Goal: Task Accomplishment & Management: Manage account settings

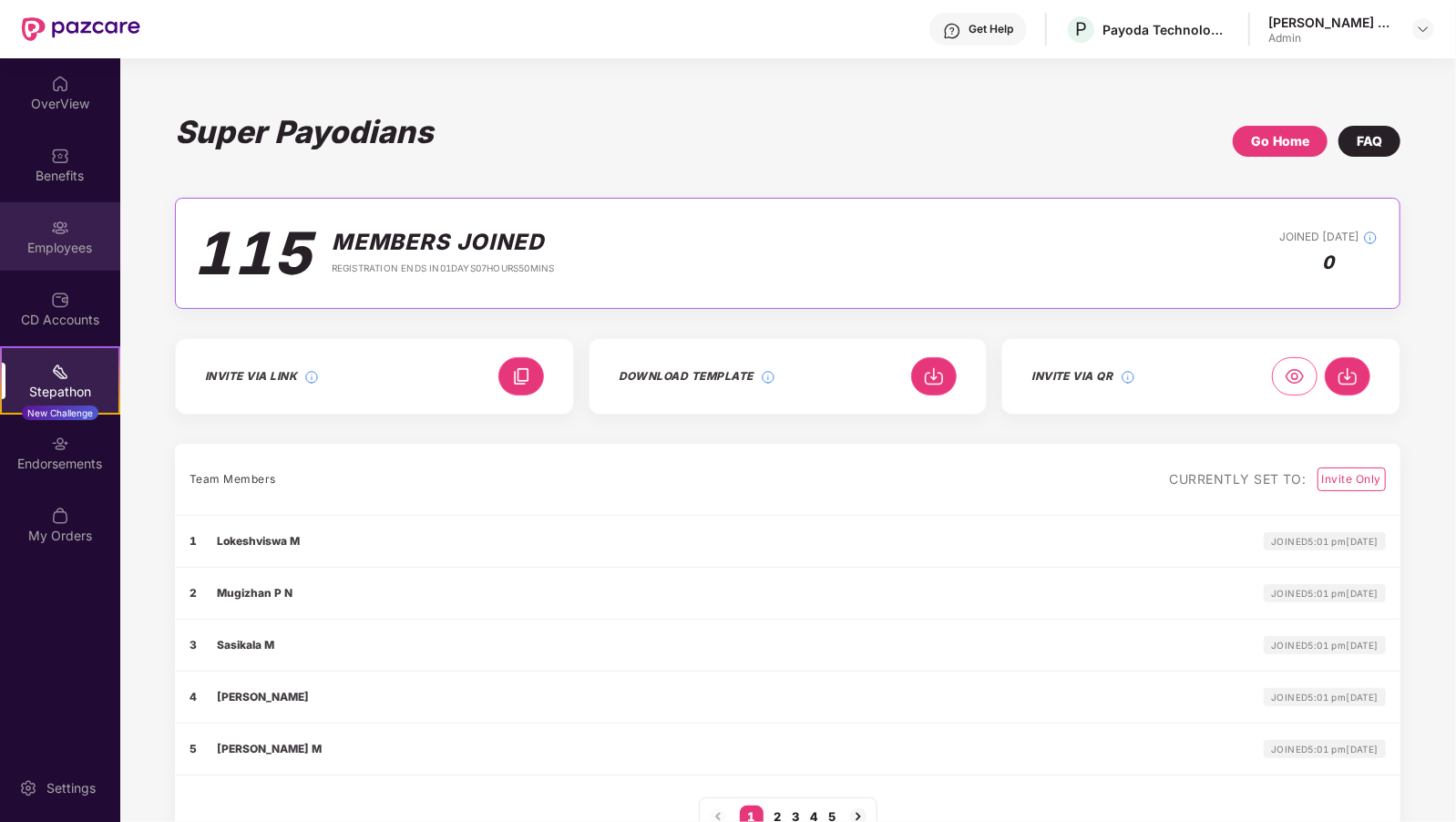
click at [53, 237] on div "Employees" at bounding box center [60, 236] width 120 height 69
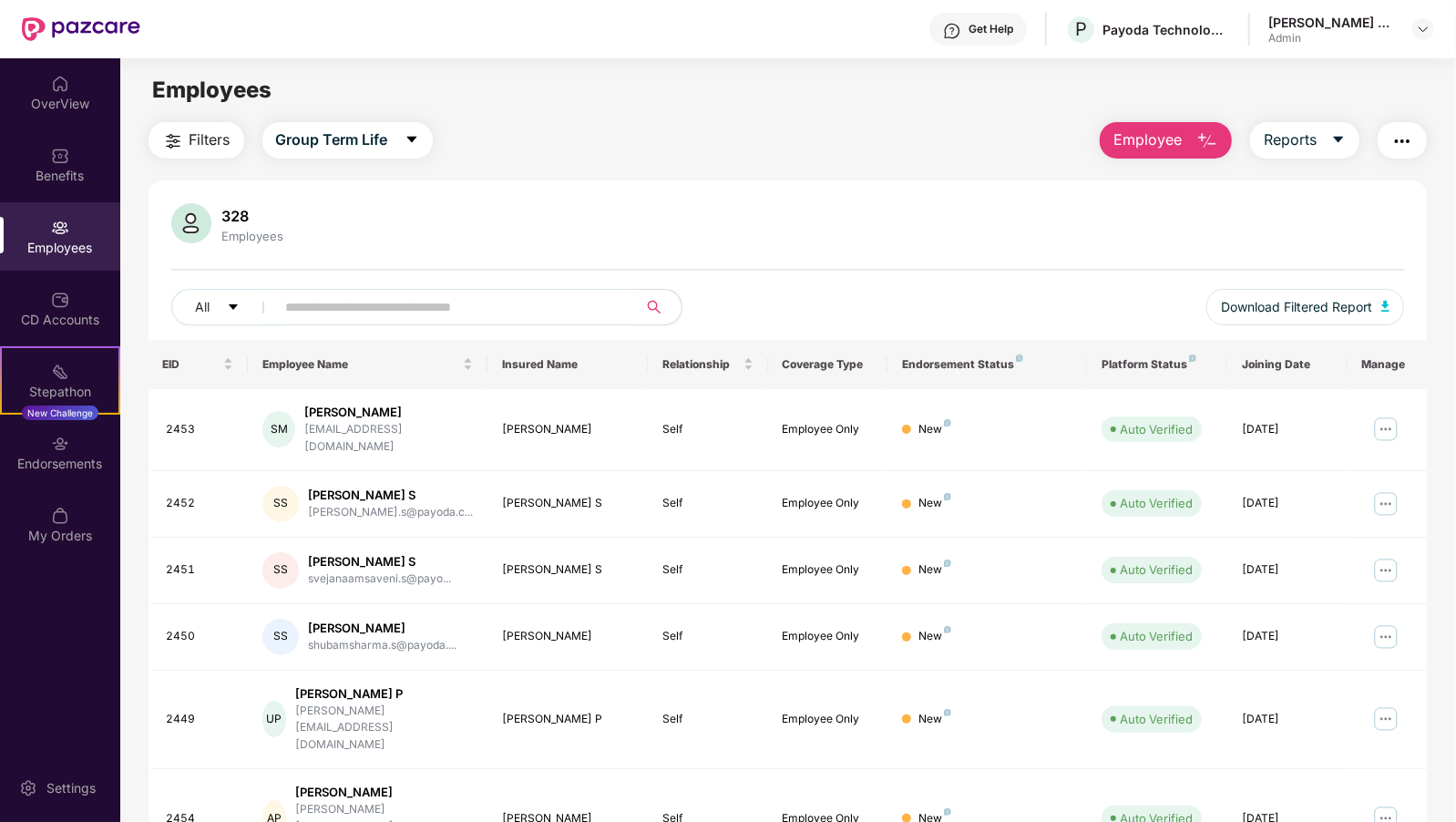
click at [334, 309] on input "text" at bounding box center [450, 307] width 327 height 27
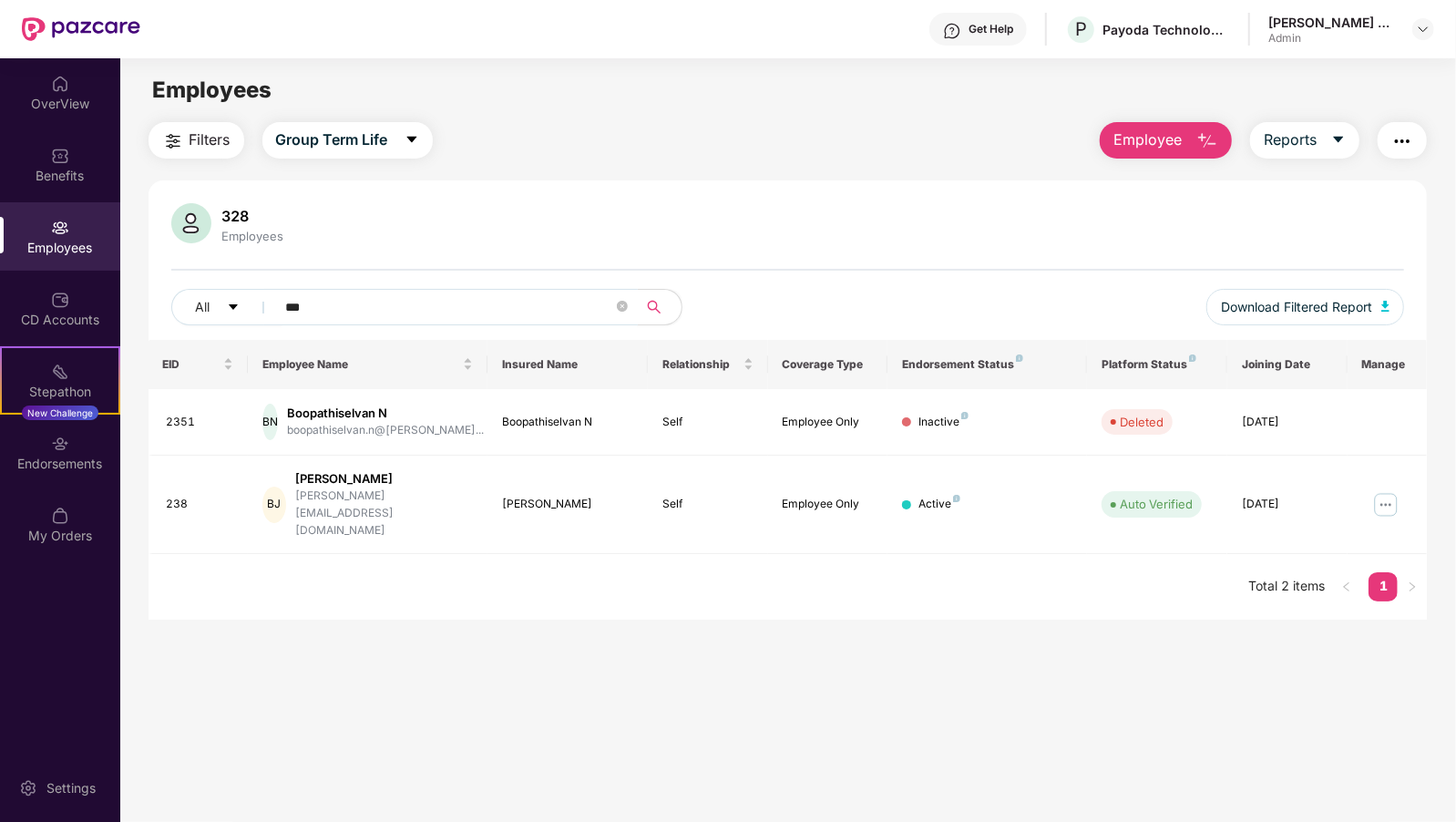
type input "***"
click at [1381, 490] on img at bounding box center [1385, 505] width 29 height 29
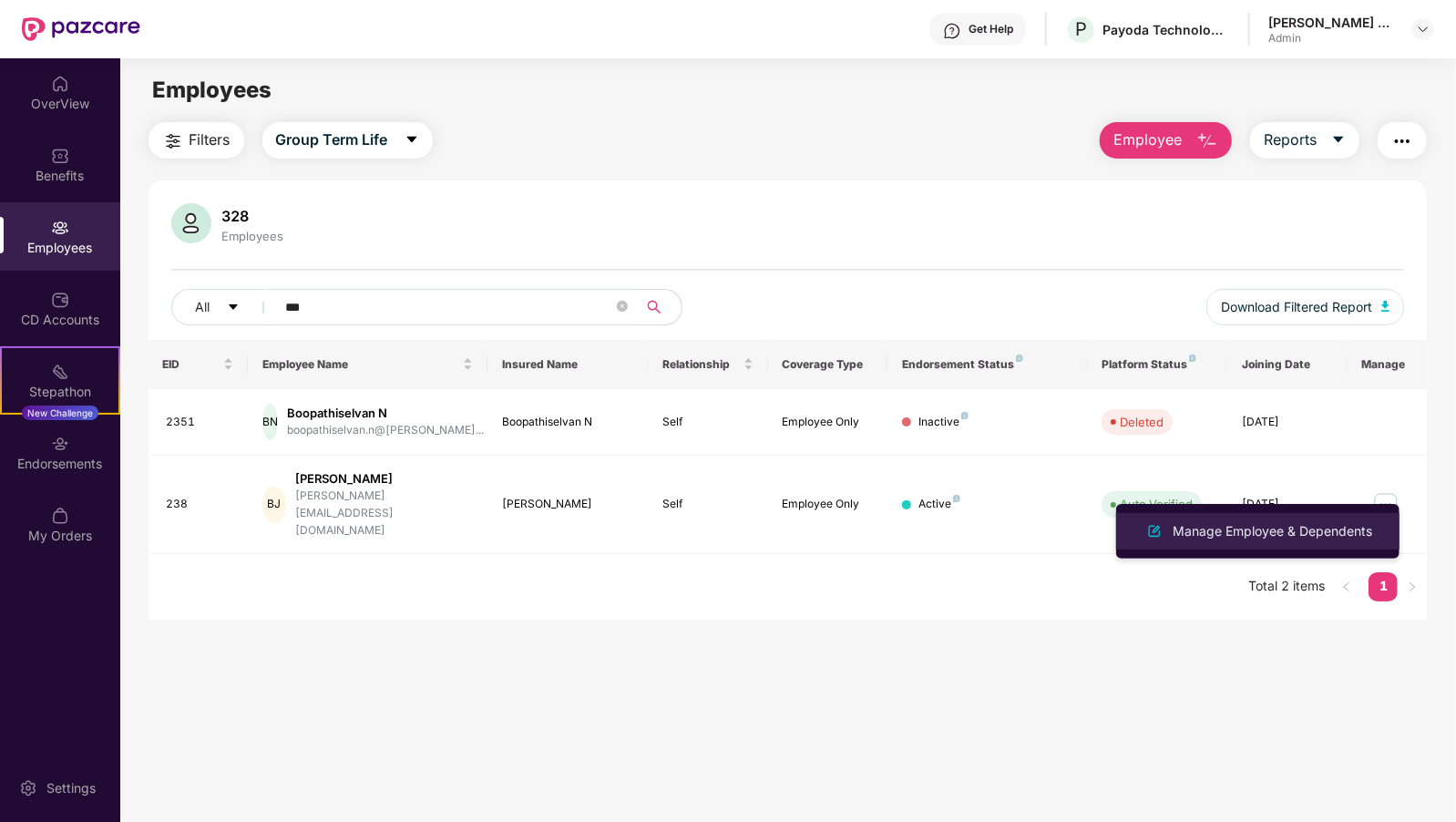
click at [1251, 528] on div "Manage Employee & Dependents" at bounding box center [1272, 531] width 207 height 20
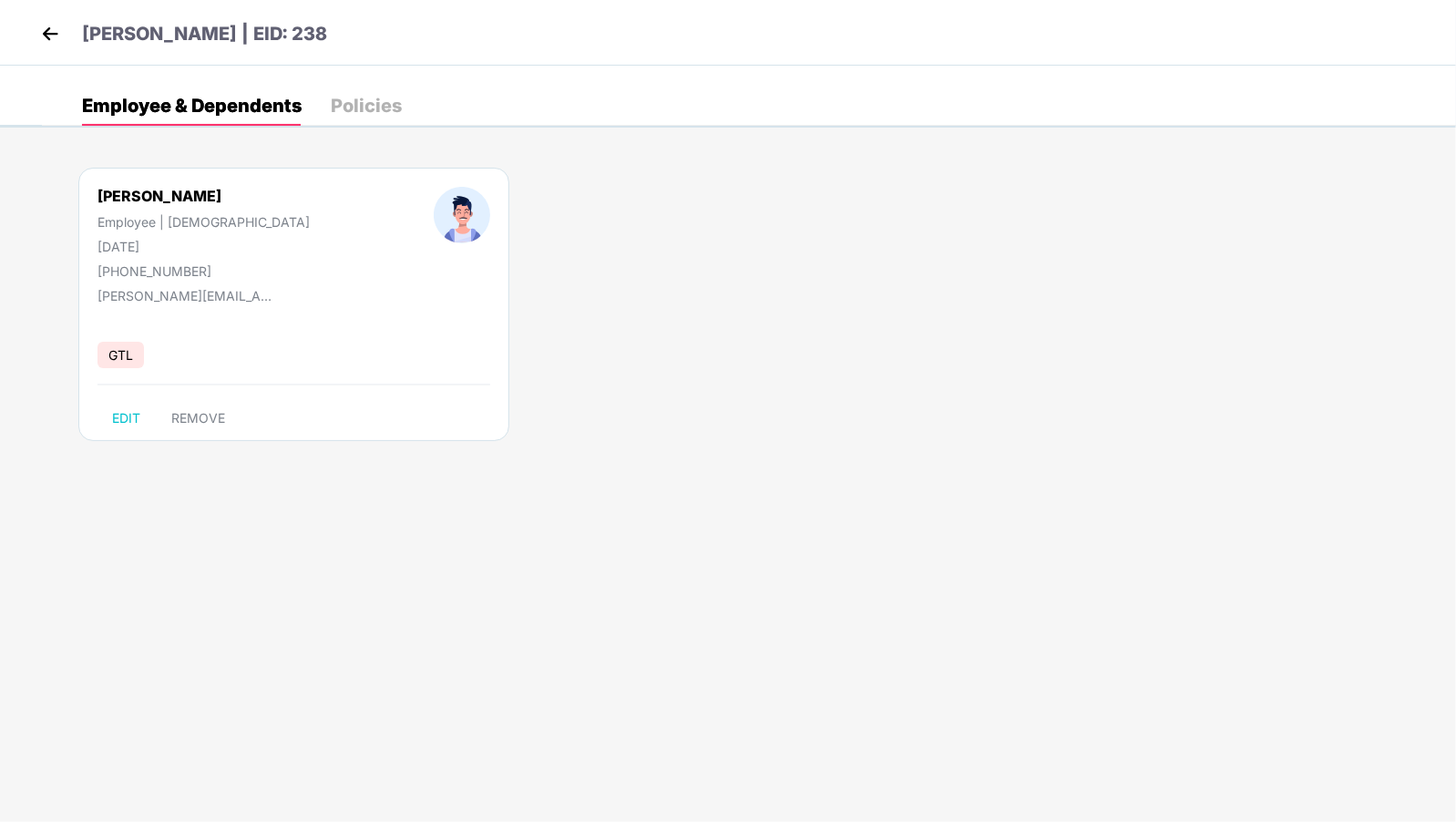
click at [161, 271] on div "[PHONE_NUMBER]" at bounding box center [204, 271] width 213 height 15
copy div "[PHONE_NUMBER]"
click at [49, 37] on img at bounding box center [50, 34] width 27 height 27
